Goal: Task Accomplishment & Management: Complete application form

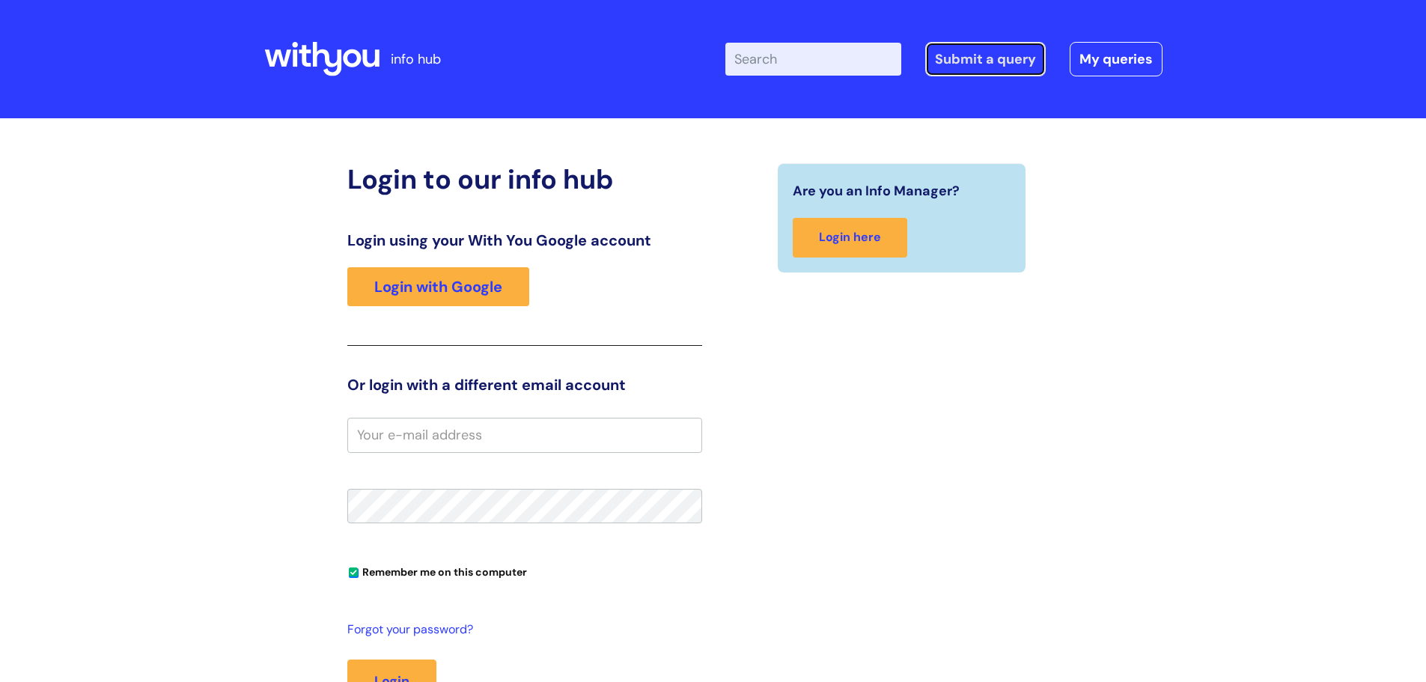
click at [1016, 56] on link "Submit a query" at bounding box center [985, 59] width 121 height 34
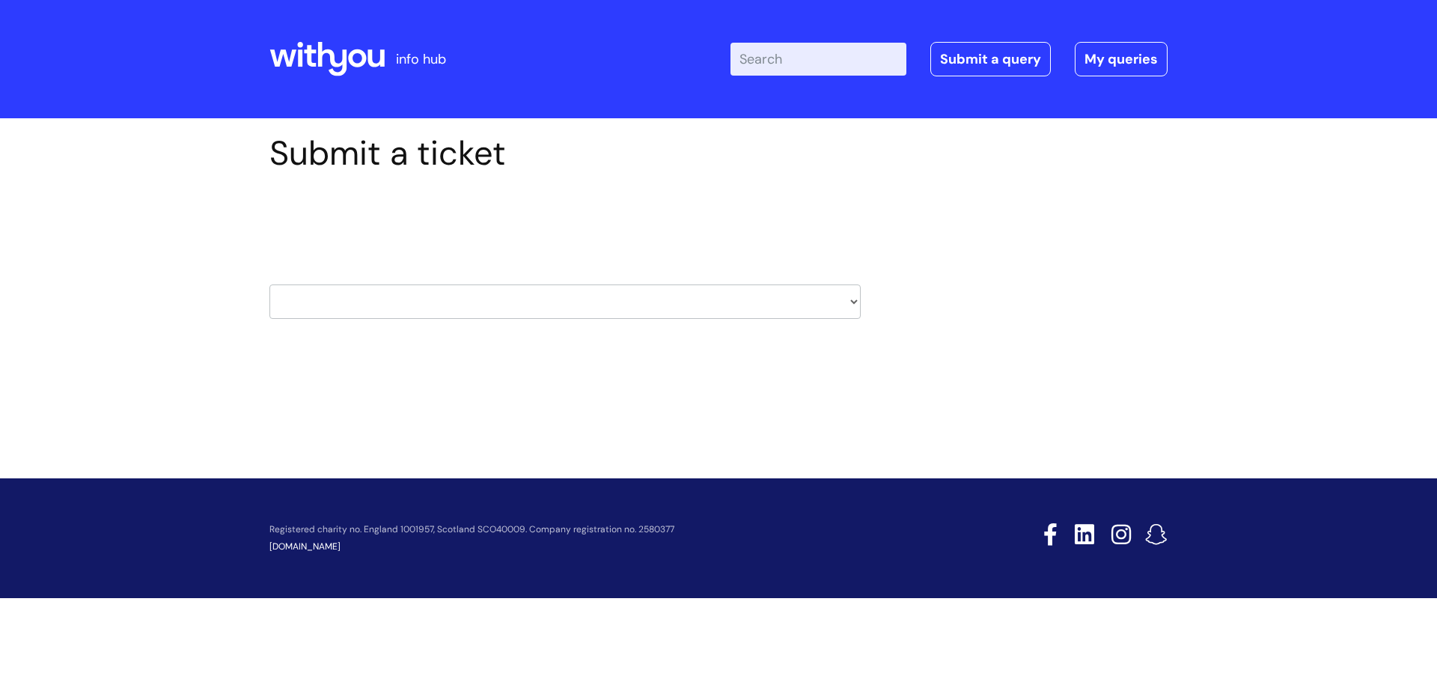
click at [573, 310] on select "HR / People IT and Support Clinical Drug Alerts Finance Accounts Data Support T…" at bounding box center [565, 301] width 591 height 34
select select "hr_/_people"
click at [270, 284] on select "HR / People IT and Support Clinical Drug Alerts Finance Accounts Data Support T…" at bounding box center [565, 301] width 591 height 34
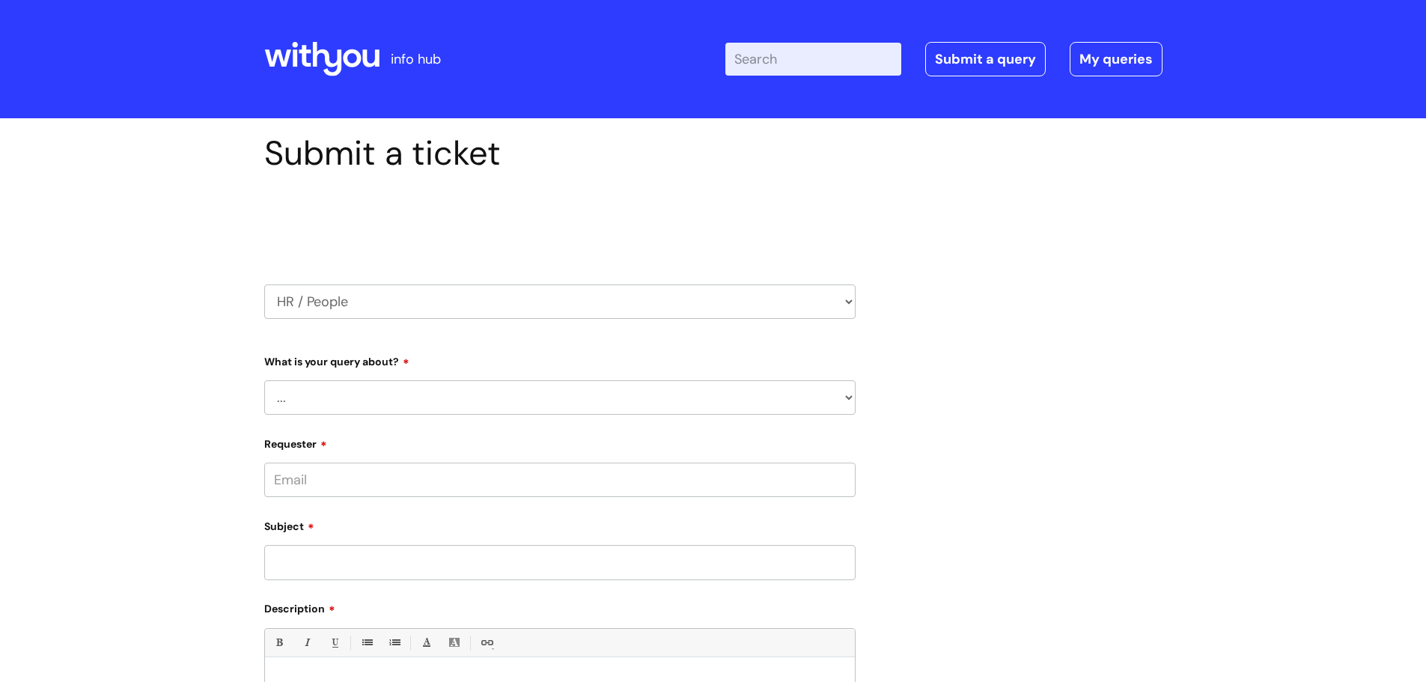
click at [609, 393] on select "... Absence Query Holiday Query Employee change request General HR Query iTrent…" at bounding box center [559, 397] width 591 height 34
click at [1091, 509] on div "Submit a ticket Select issue type HR / People IT and Support Clinical Drug Aler…" at bounding box center [713, 522] width 921 height 778
click at [812, 482] on input "Requester" at bounding box center [559, 480] width 591 height 34
type input "tamzin.hand@wearewithyou.org.uk"
click at [619, 559] on input "Subject" at bounding box center [559, 562] width 591 height 34
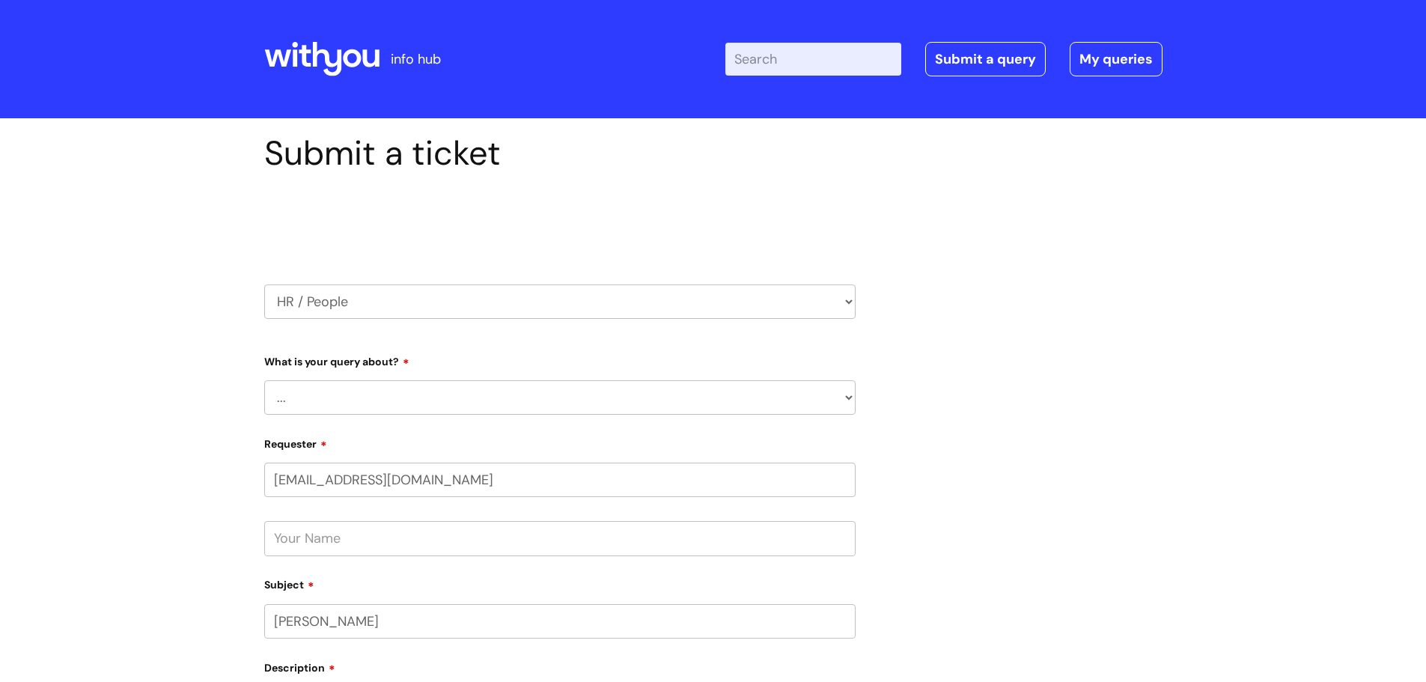
paste input "muchirahondo"
click at [329, 626] on input "Jackie muchirahondo" at bounding box center [559, 621] width 591 height 34
click at [430, 615] on input "Jackie M uchirahondo" at bounding box center [559, 621] width 591 height 34
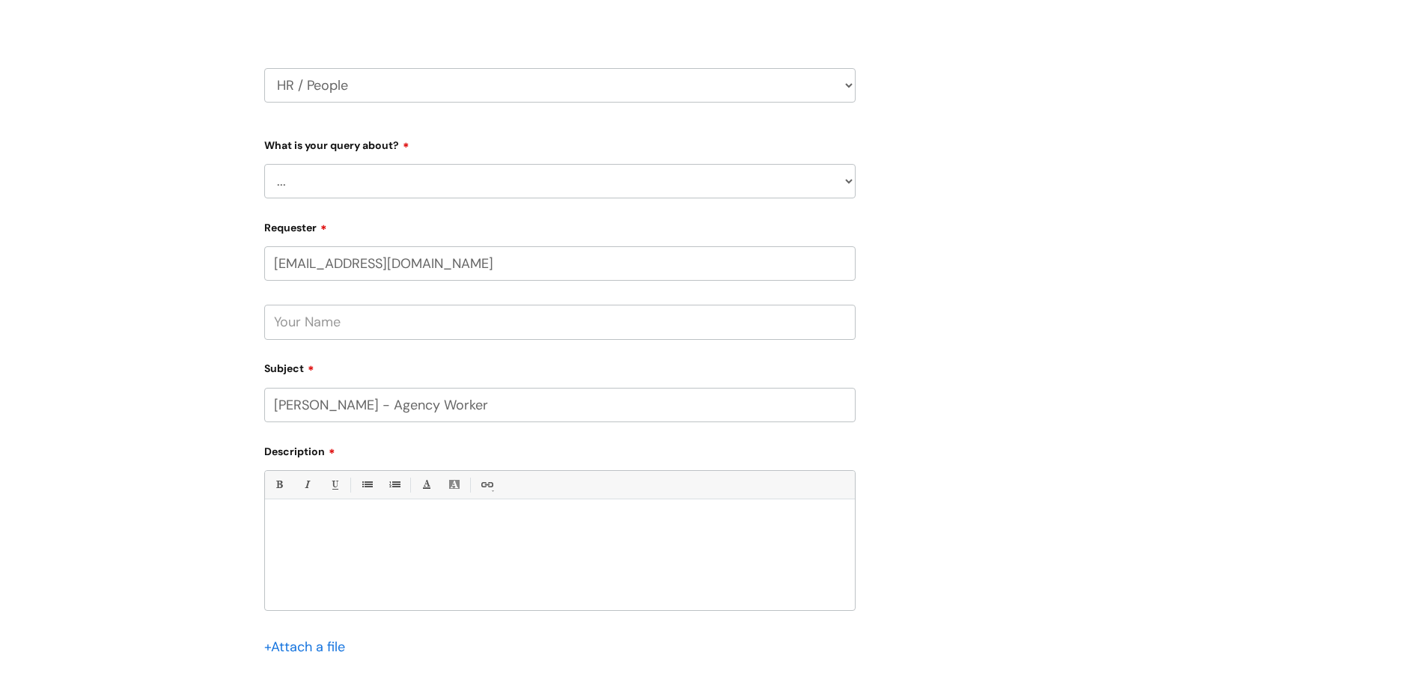
scroll to position [225, 0]
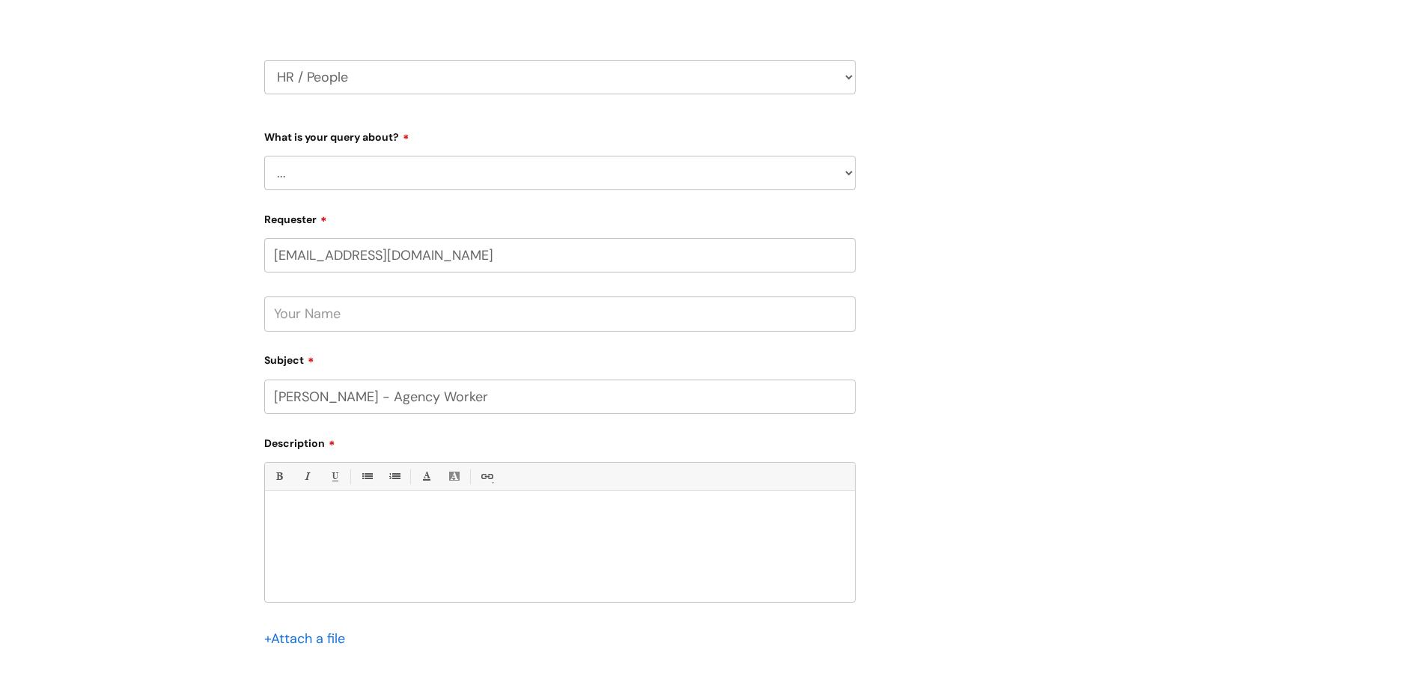
type input "Jackie M uchirahondo - Agency Worker"
click at [380, 529] on div at bounding box center [560, 550] width 590 height 103
click at [483, 540] on p "Just to keep you updated. Unfortunately Jacke" at bounding box center [559, 543] width 567 height 13
drag, startPoint x: 819, startPoint y: 547, endPoint x: 827, endPoint y: 550, distance: 8.4
click at [821, 547] on p "Just to keep you updated. Unfortunately Jackie has had a family emergency and w…" at bounding box center [559, 550] width 567 height 27
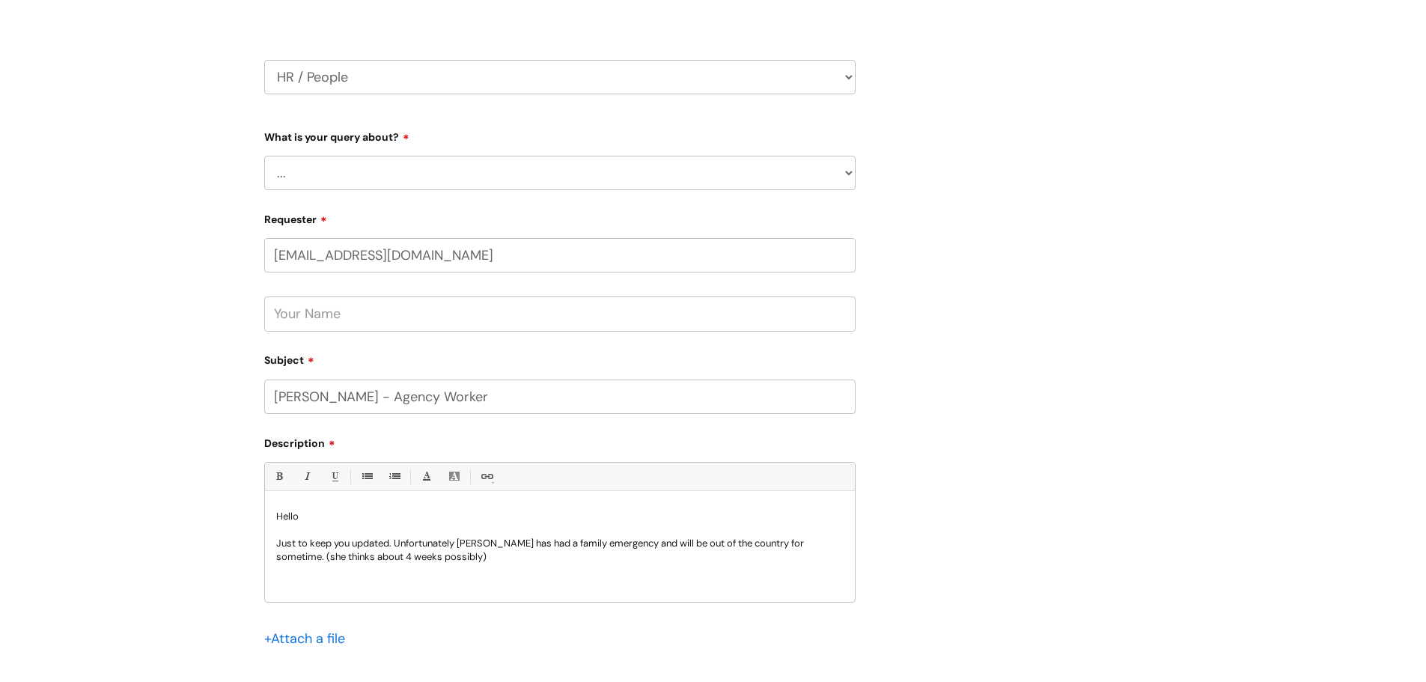
click at [454, 561] on p "Just to keep you updated. Unfortunately Jackie has had a family emergency and w…" at bounding box center [559, 550] width 567 height 27
click at [521, 550] on p "Just to keep you updated. Unfortunately [PERSON_NAME] has had a family emergenc…" at bounding box center [559, 550] width 567 height 27
click at [523, 560] on p "Just to keep you updated. Unfortunately [PERSON_NAME] has had a family emergenc…" at bounding box center [559, 550] width 567 height 27
click at [310, 583] on p "I know she has updated the agency who have sent a CV this am for a possibly NMP…" at bounding box center [559, 574] width 567 height 27
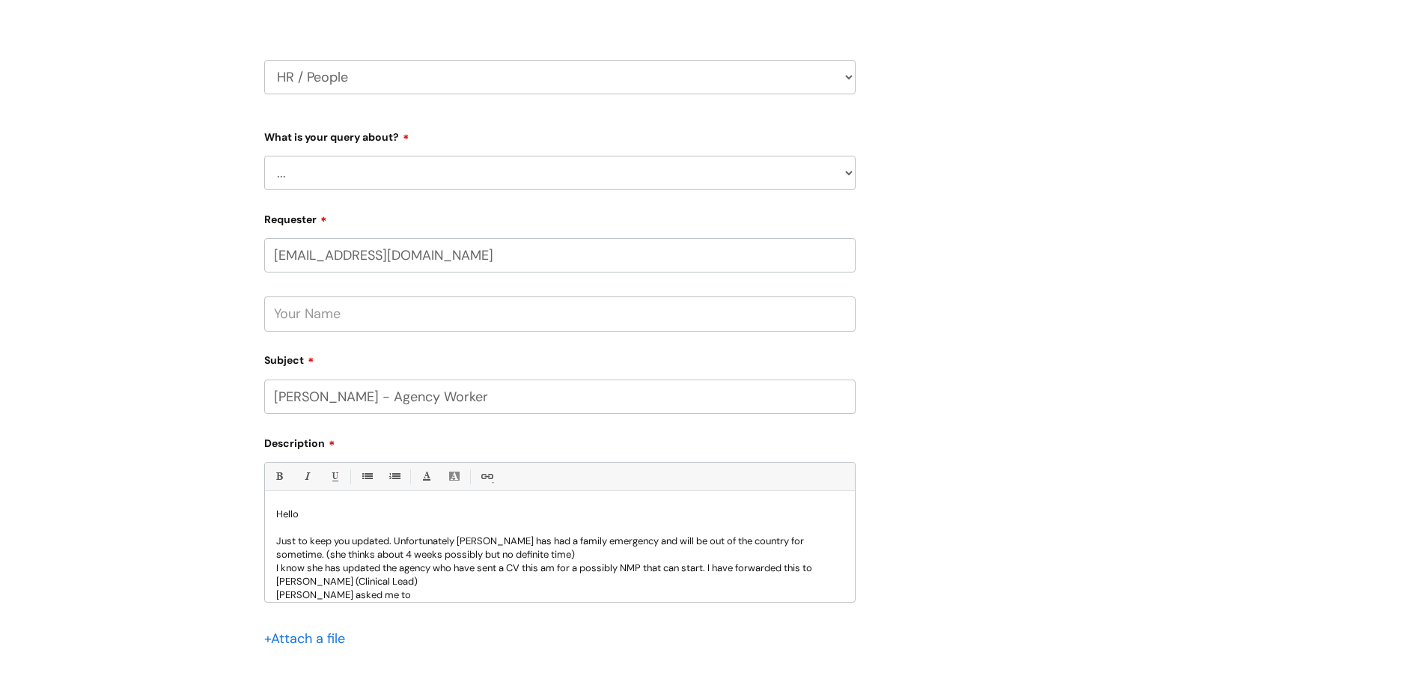
click at [388, 606] on div "Bold (Ctrl-B) Italic (Ctrl-I) Underline(Ctrl-U) • Unordered List (Ctrl-Shift-7)…" at bounding box center [559, 566] width 591 height 208
click at [386, 592] on p "Yvonne asked me to" at bounding box center [559, 594] width 567 height 13
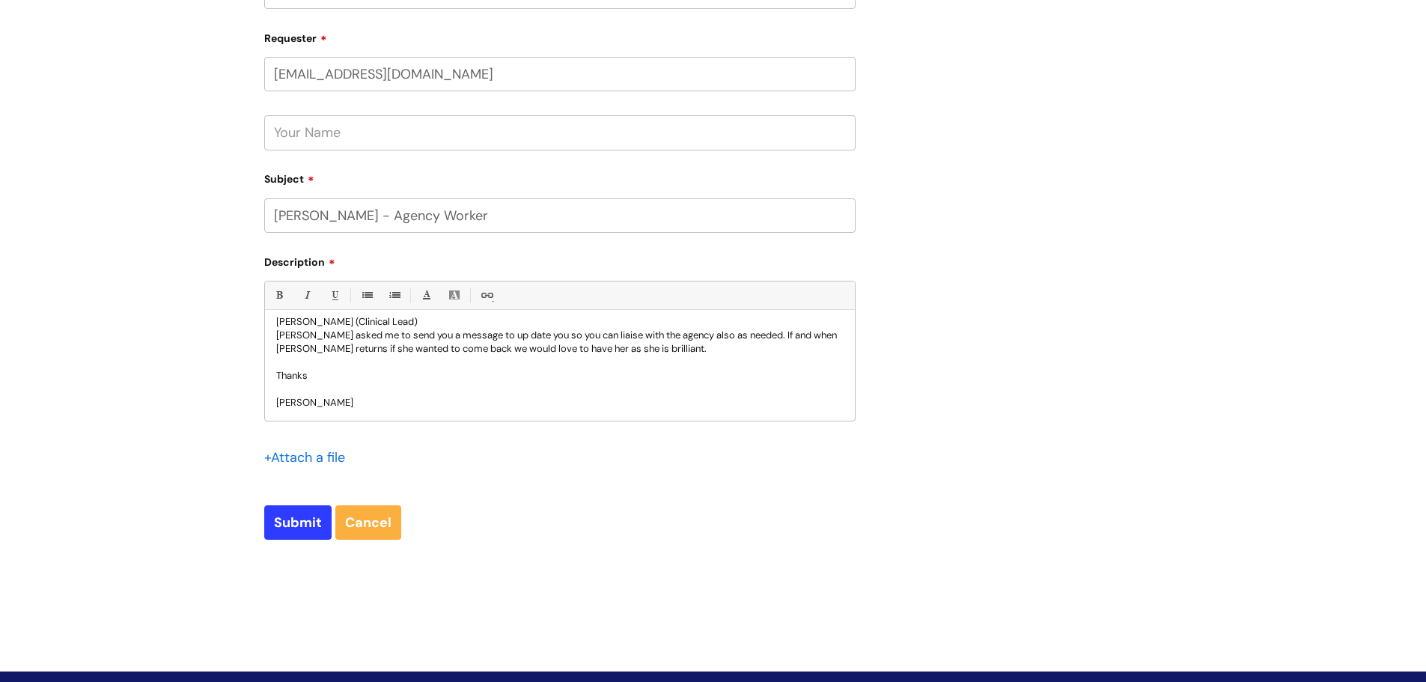
scroll to position [515, 0]
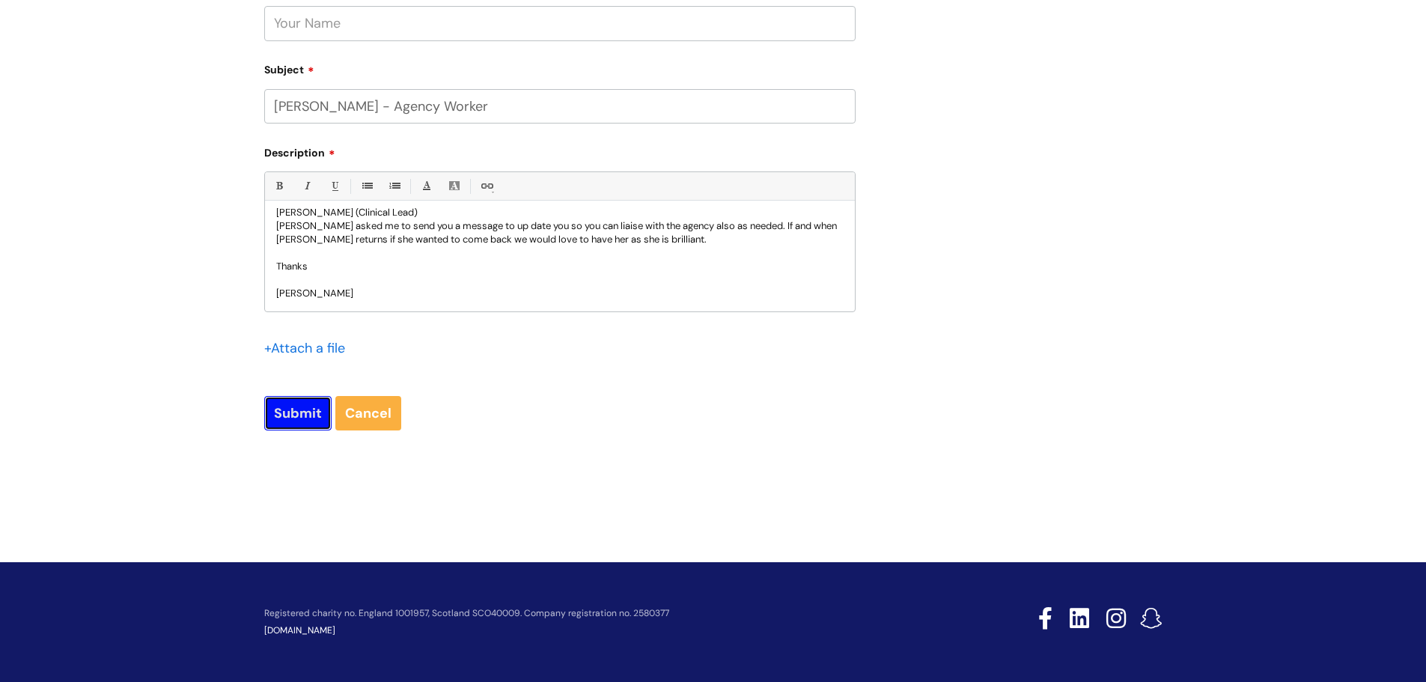
click at [302, 430] on input "Submit" at bounding box center [297, 413] width 67 height 34
click at [312, 410] on input "Submit" at bounding box center [297, 412] width 67 height 34
click at [299, 418] on input "Submit" at bounding box center [297, 412] width 67 height 34
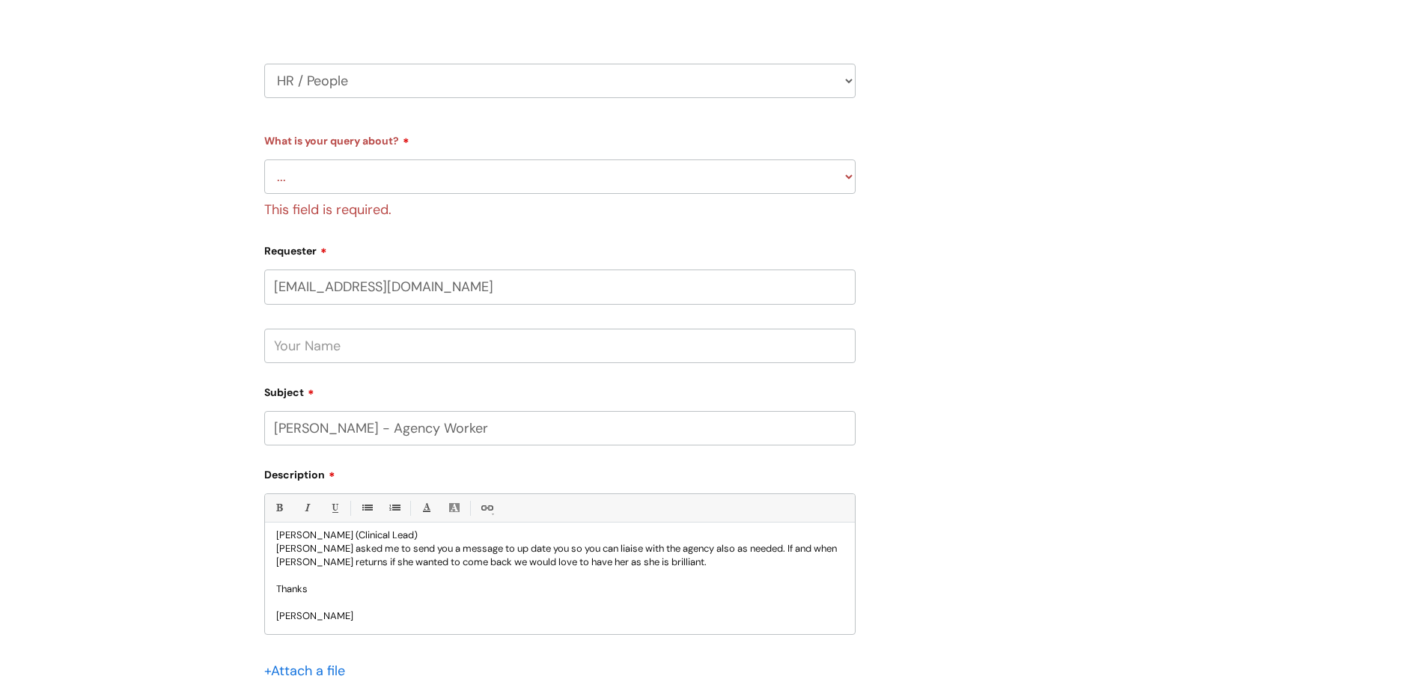
scroll to position [169, 0]
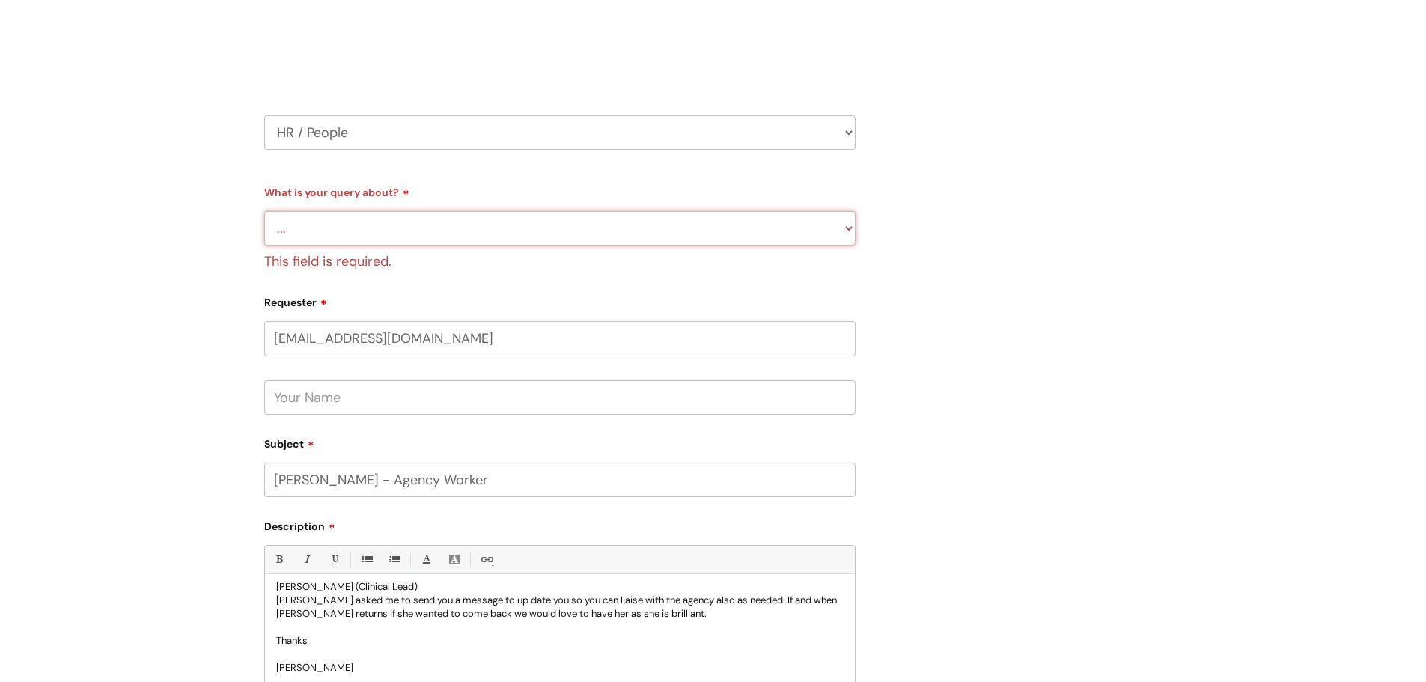
click at [365, 231] on select "... Absence Query Holiday Query Employee change request General HR Query iTrent…" at bounding box center [559, 228] width 591 height 34
click at [264, 211] on select "... Absence Query Holiday Query Employee change request General HR Query iTrent…" at bounding box center [559, 228] width 591 height 34
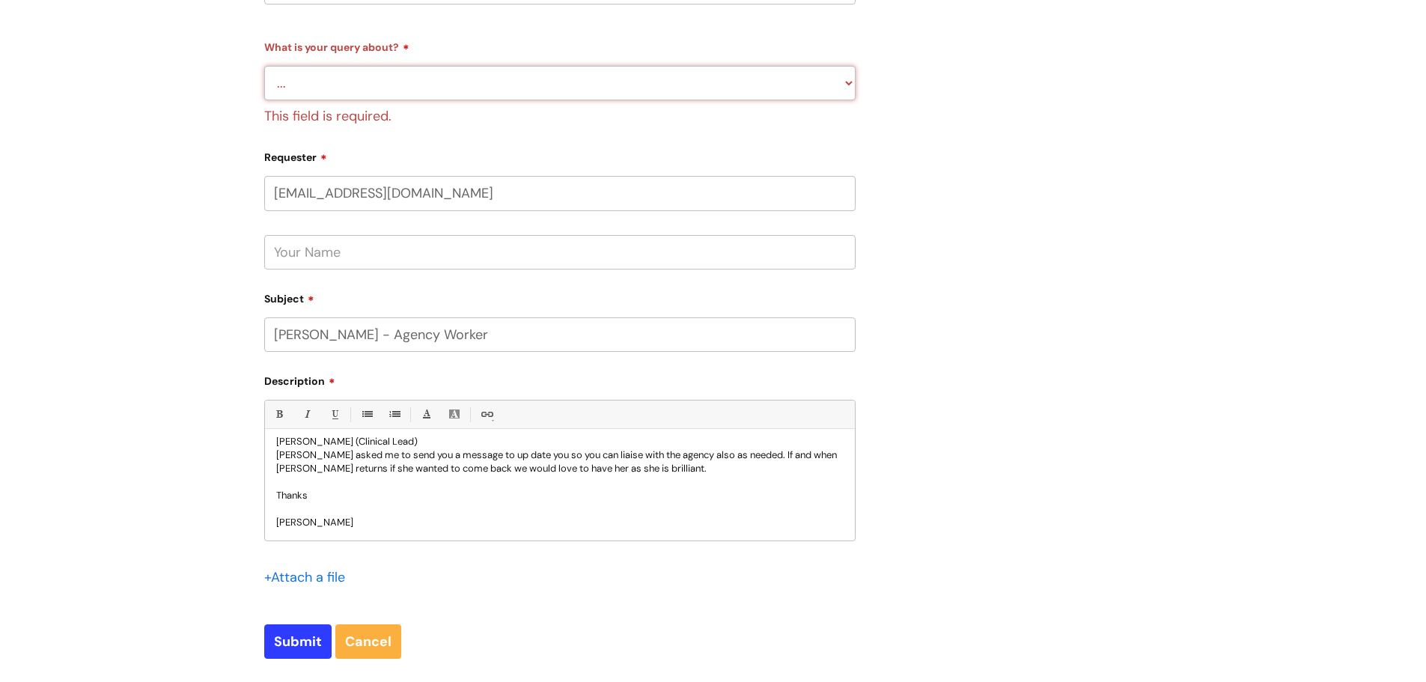
scroll to position [469, 0]
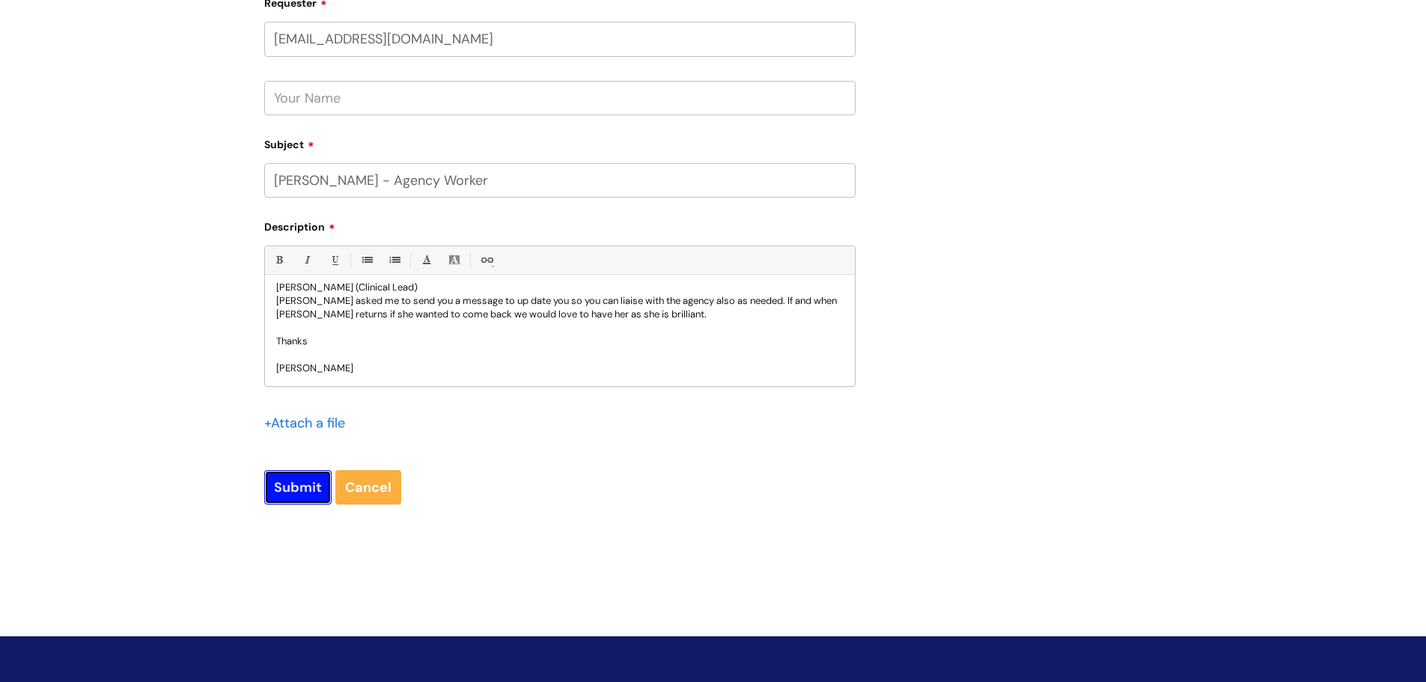
click at [320, 489] on input "Submit" at bounding box center [297, 487] width 67 height 34
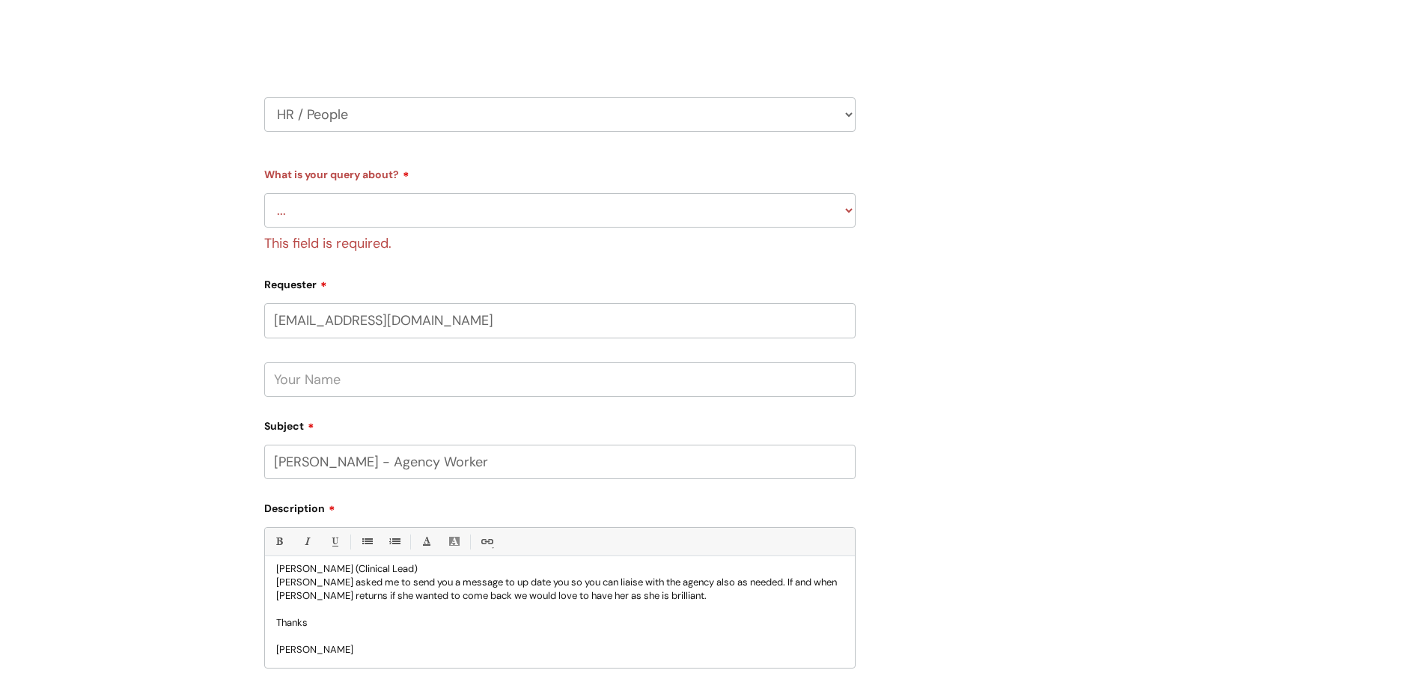
scroll to position [169, 0]
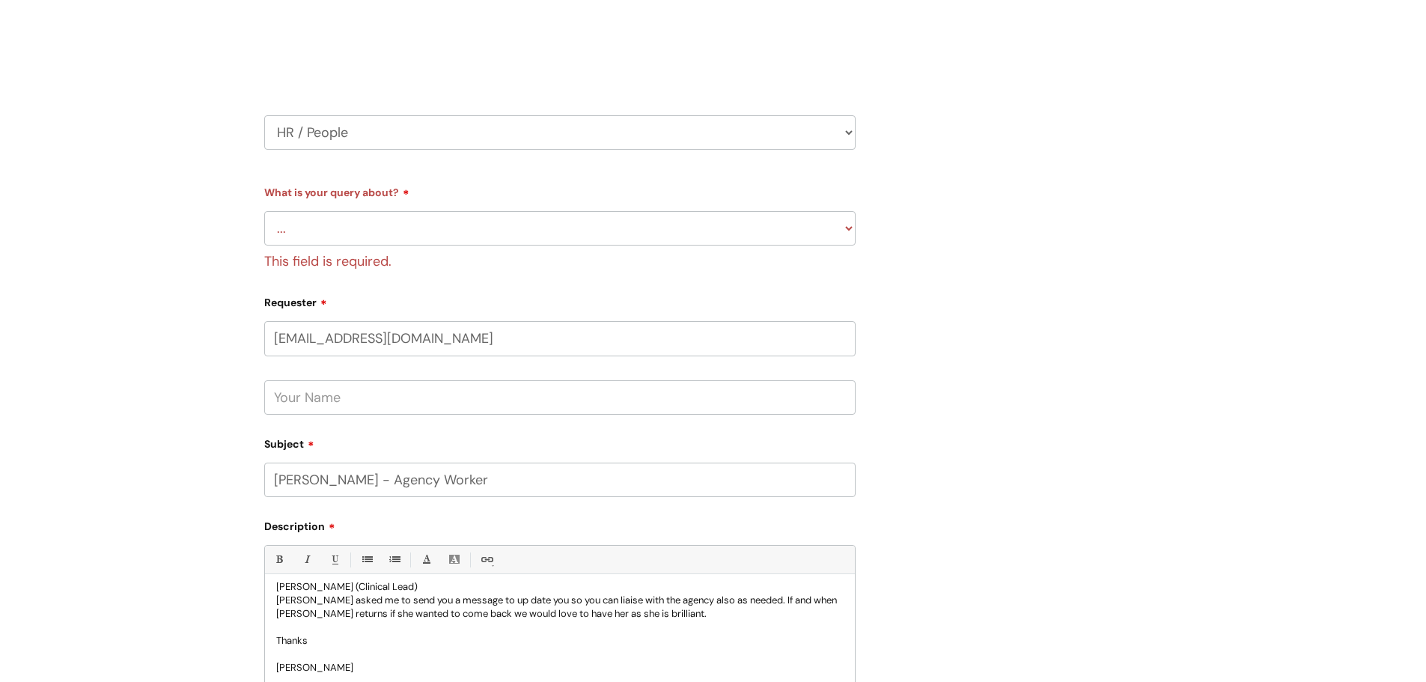
click at [371, 210] on div "What is your query about? ... Absence Query Holiday Query Employee change reque…" at bounding box center [559, 227] width 591 height 94
click at [372, 227] on select "... Absence Query Holiday Query Employee change request General HR Query iTrent…" at bounding box center [559, 228] width 591 height 34
click at [264, 211] on select "... Absence Query Holiday Query Employee change request General HR Query iTrent…" at bounding box center [559, 228] width 591 height 34
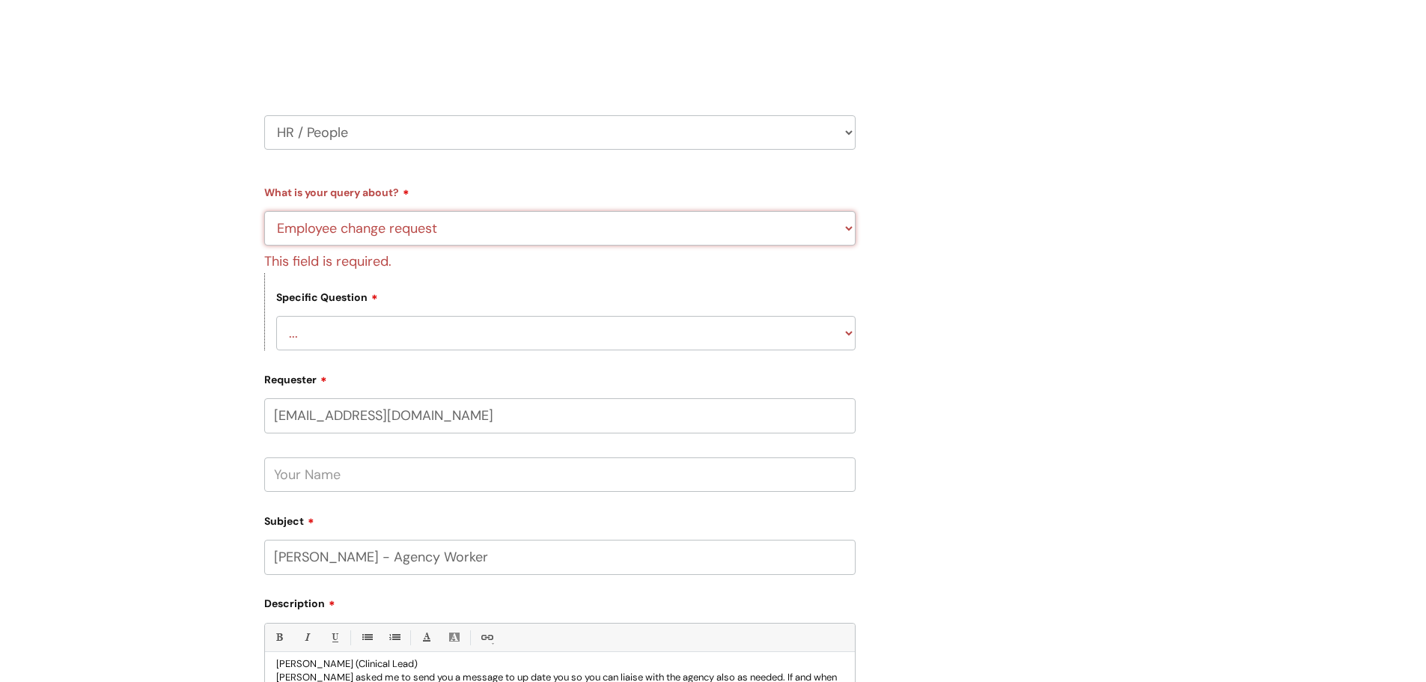
click at [416, 225] on select "... Absence Query Holiday Query Employee change request General HR Query iTrent…" at bounding box center [559, 228] width 591 height 34
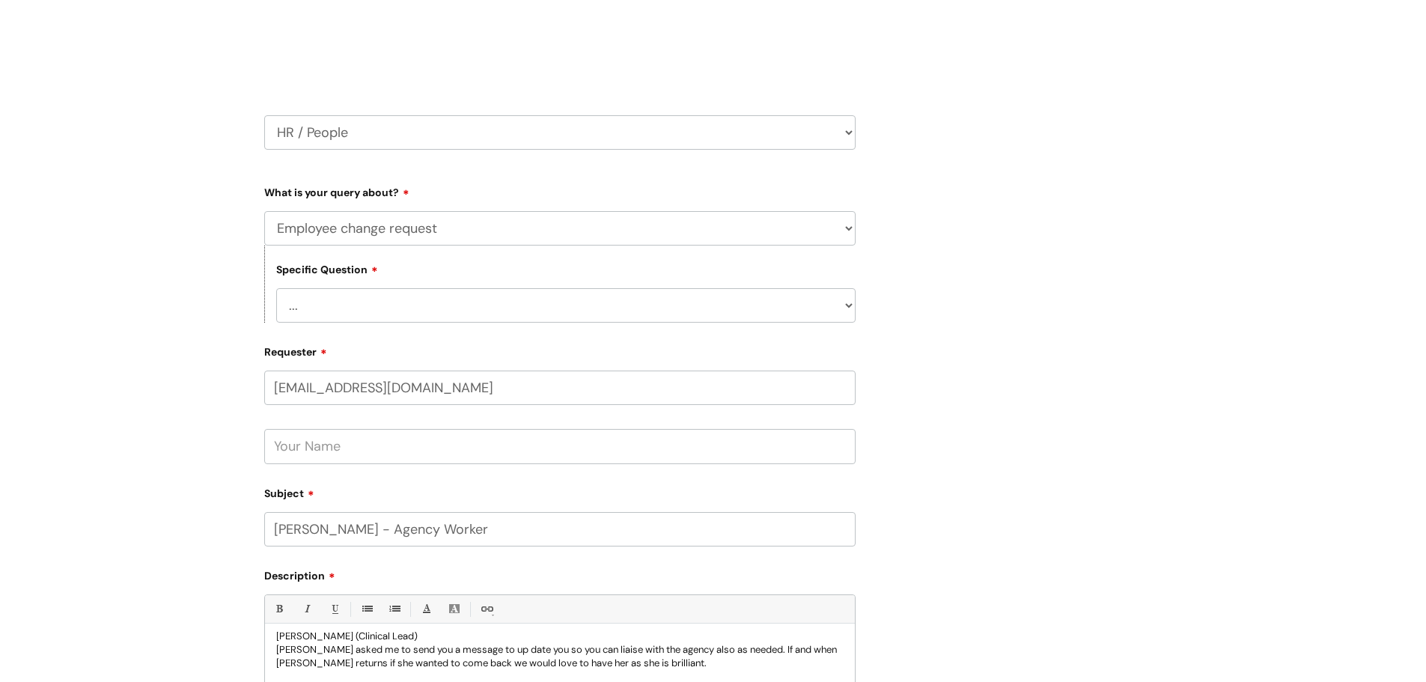
select select "General HR Query"
click at [264, 211] on select "... Absence Query Holiday Query Employee change request General HR Query iTrent…" at bounding box center [559, 228] width 591 height 34
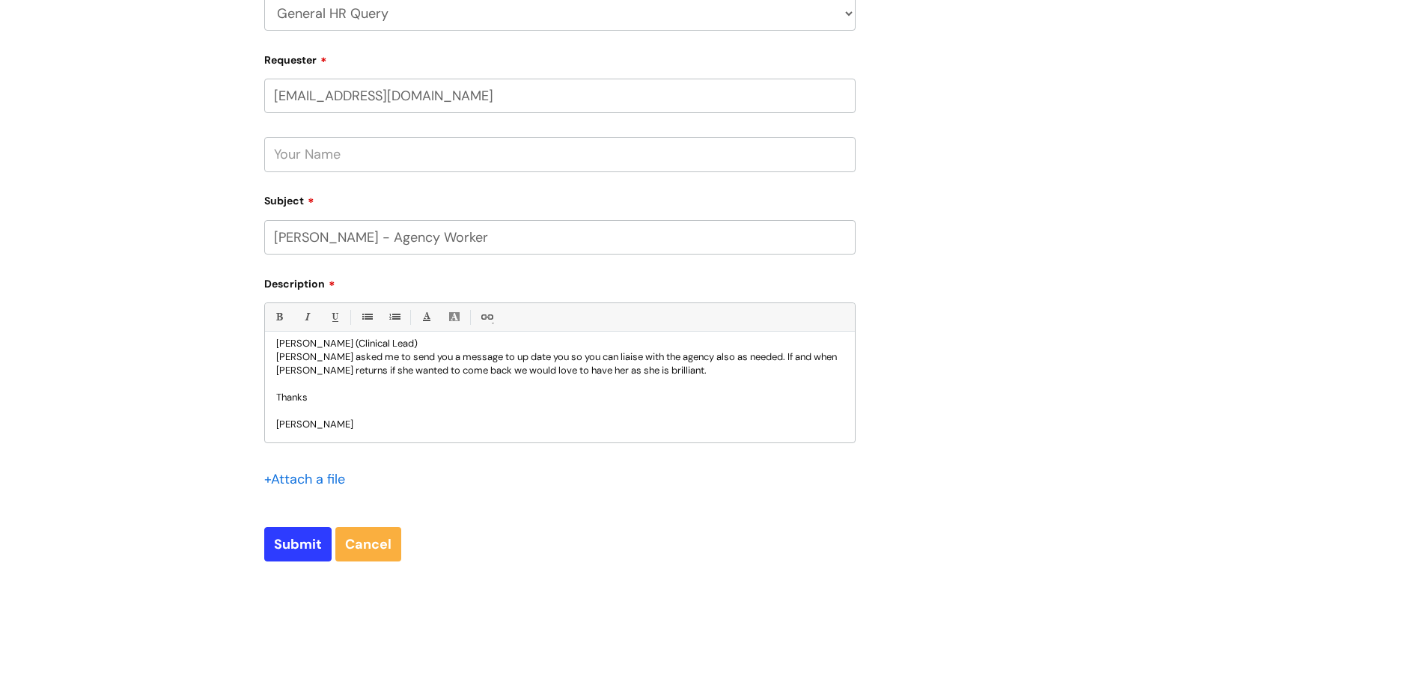
scroll to position [515, 0]
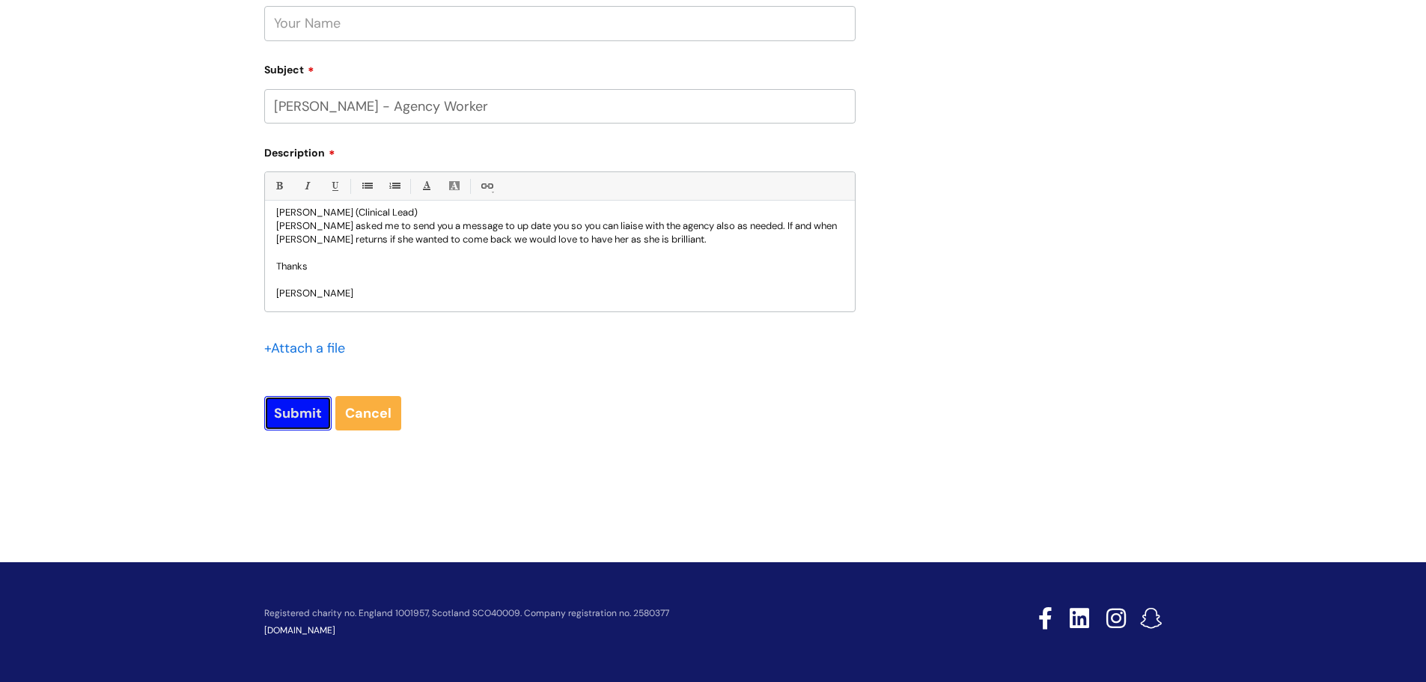
click at [299, 421] on input "Submit" at bounding box center [297, 413] width 67 height 34
type input "Please Wait..."
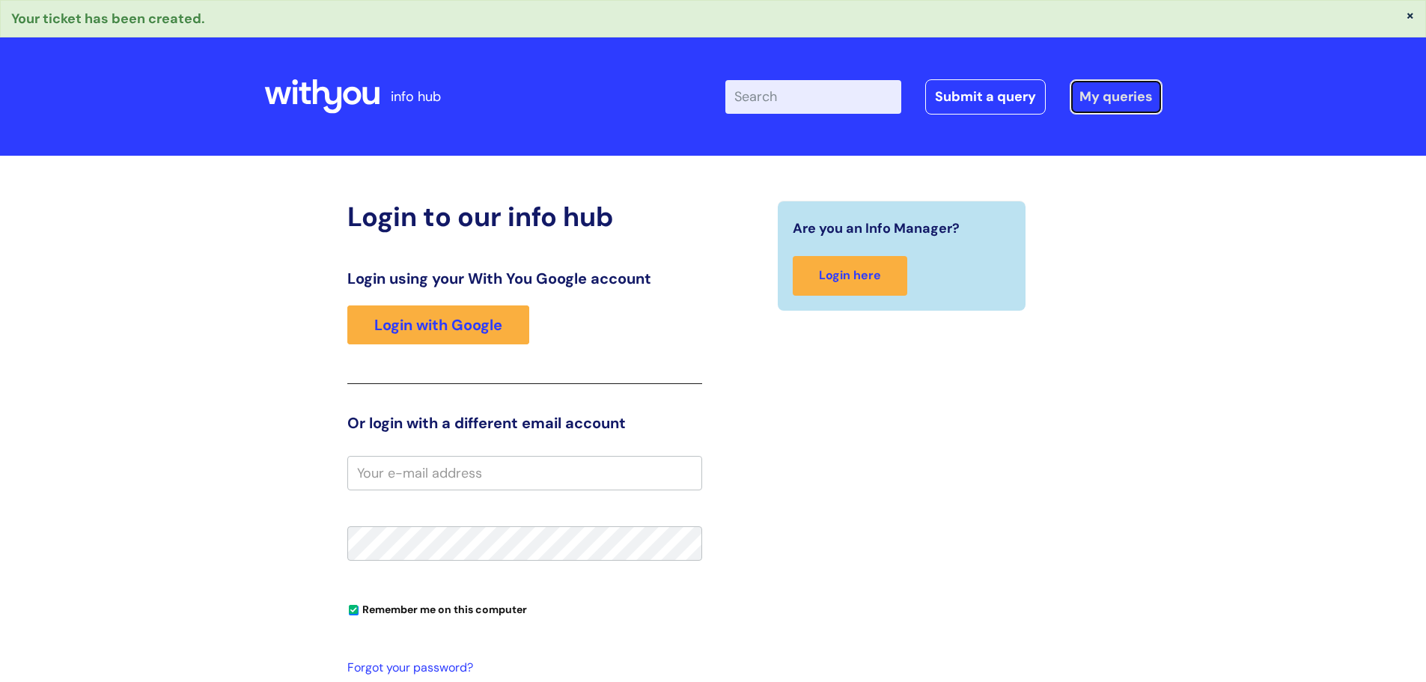
click at [1128, 97] on link "My queries" at bounding box center [1116, 96] width 93 height 34
click at [1113, 101] on link "My queries" at bounding box center [1116, 96] width 93 height 34
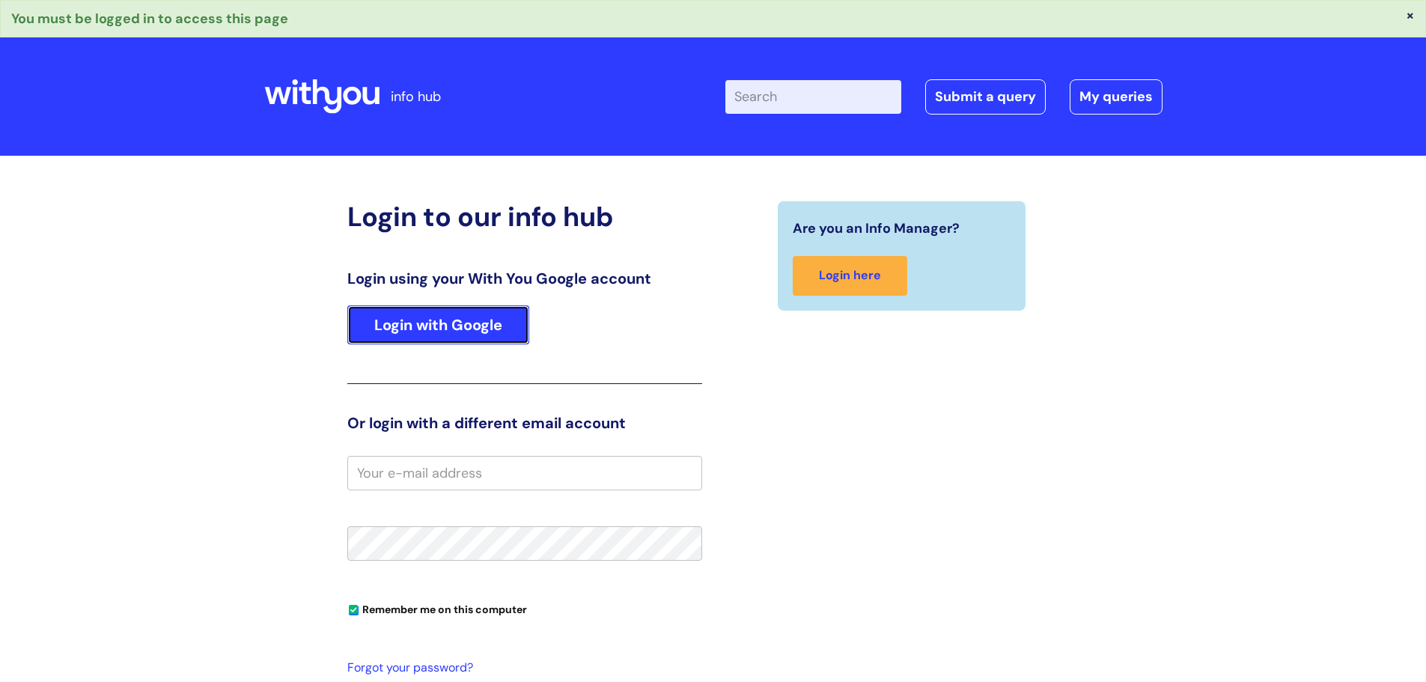
click at [495, 312] on link "Login with Google" at bounding box center [438, 324] width 182 height 39
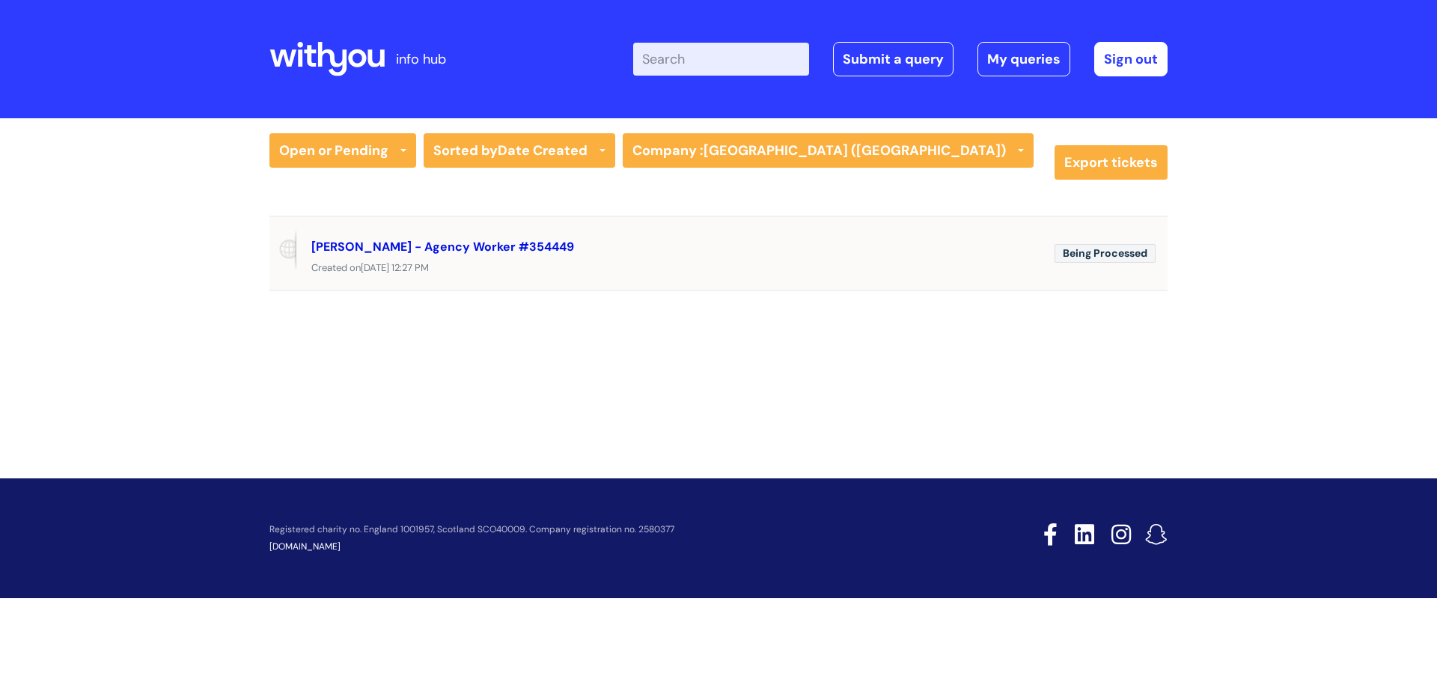
click at [511, 247] on link "[PERSON_NAME] - Agency Worker #354449" at bounding box center [442, 247] width 263 height 16
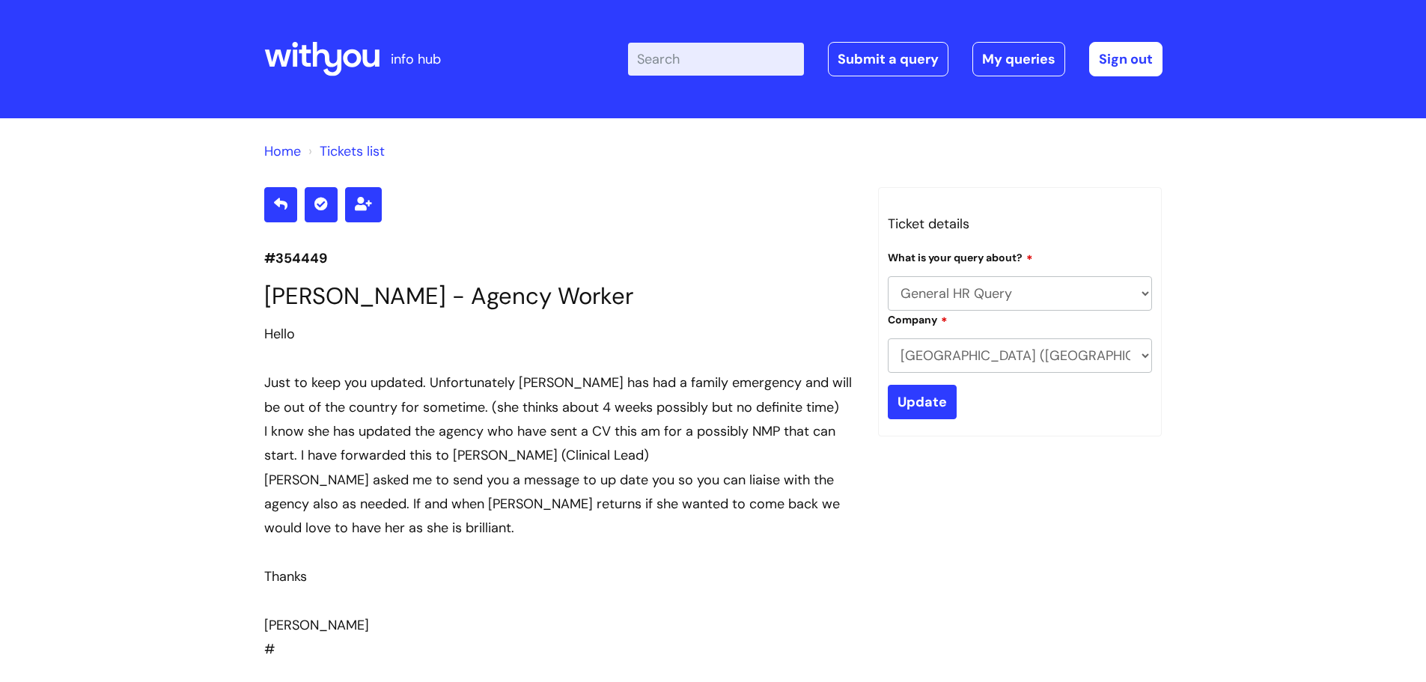
select select "General HR Query"
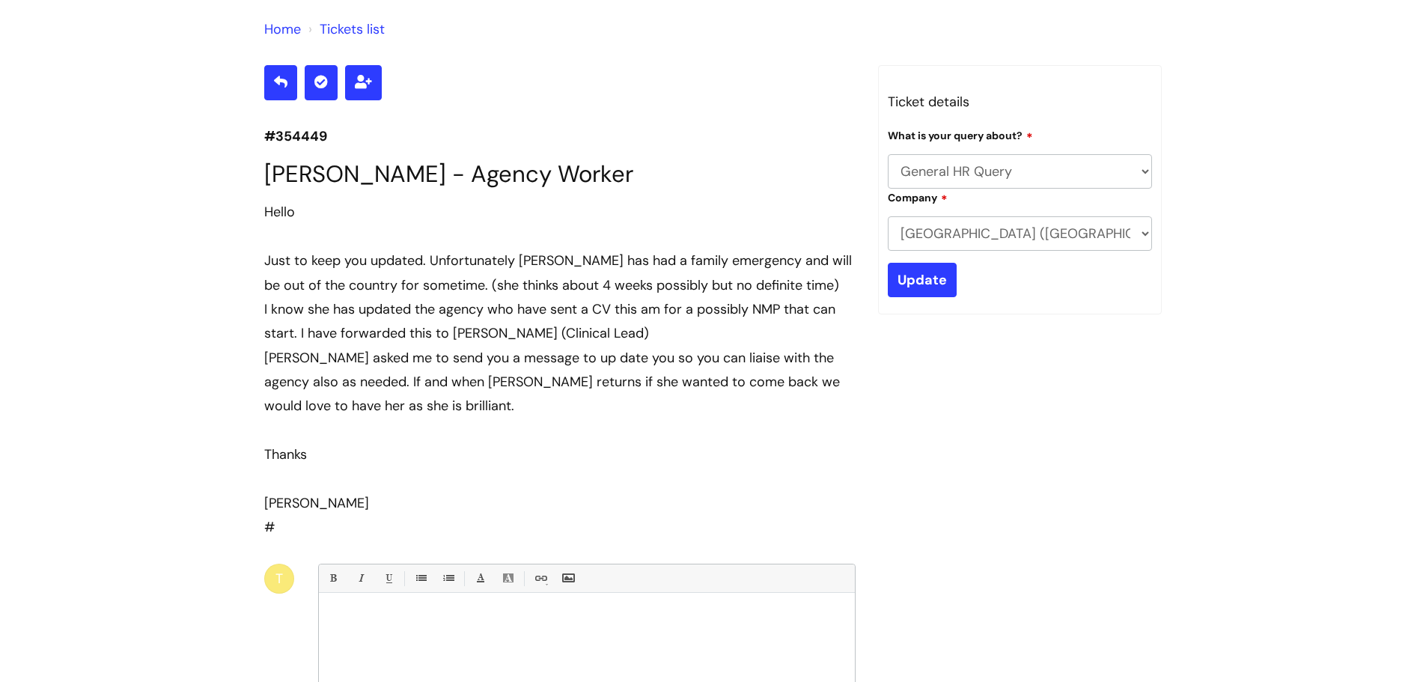
scroll to position [100, 0]
